Goal: Navigation & Orientation: Find specific page/section

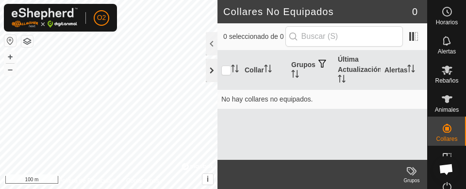
click at [214, 72] on div at bounding box center [212, 70] width 12 height 23
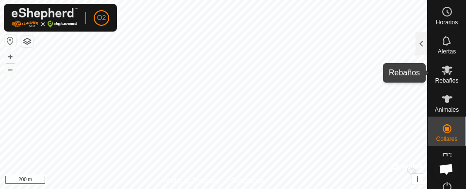
click at [441, 74] on icon at bounding box center [447, 70] width 12 height 12
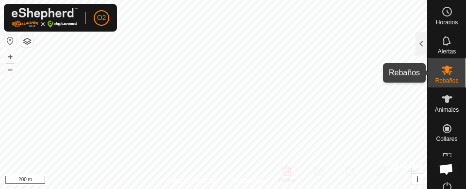
click at [441, 74] on icon at bounding box center [447, 70] width 12 height 12
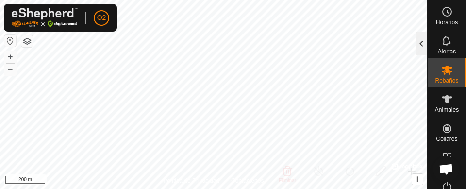
click at [421, 46] on div at bounding box center [422, 43] width 12 height 23
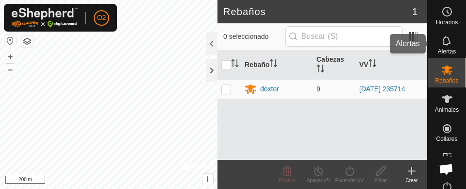
click at [441, 45] on icon at bounding box center [447, 41] width 12 height 12
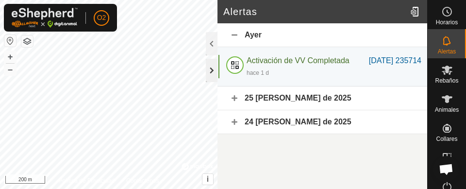
click at [212, 62] on div at bounding box center [212, 70] width 12 height 23
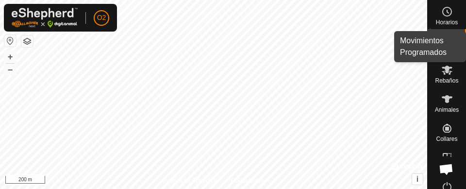
click at [446, 16] on icon at bounding box center [447, 12] width 12 height 12
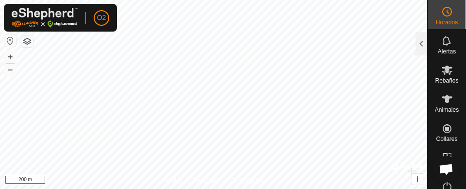
click at [446, 16] on icon at bounding box center [447, 12] width 12 height 12
click at [421, 42] on div at bounding box center [422, 43] width 12 height 23
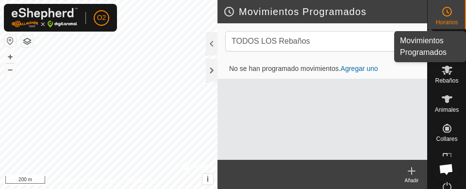
click at [441, 13] on icon at bounding box center [447, 12] width 12 height 12
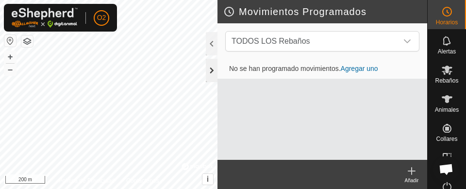
click at [213, 68] on div at bounding box center [212, 70] width 12 height 23
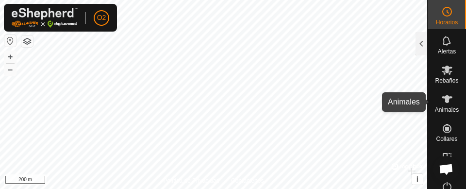
click at [442, 99] on icon at bounding box center [447, 99] width 11 height 8
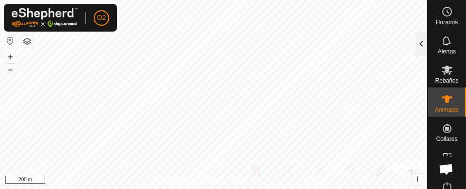
click at [424, 45] on div at bounding box center [422, 43] width 12 height 23
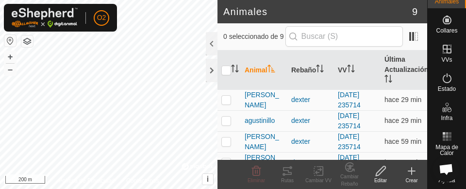
scroll to position [109, 0]
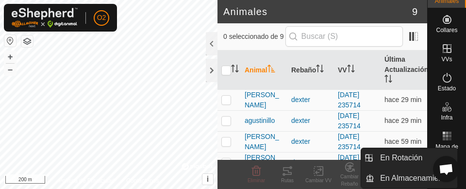
click at [447, 49] on icon at bounding box center [447, 48] width 9 height 9
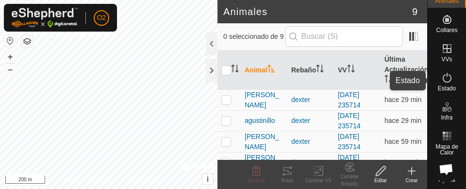
click at [442, 80] on icon at bounding box center [447, 78] width 12 height 12
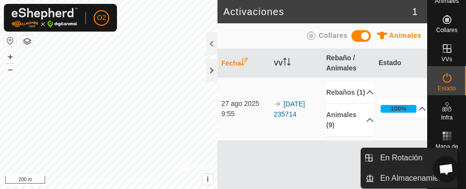
click at [443, 55] on es-virtualpaddocks-svg-icon at bounding box center [447, 49] width 17 height 16
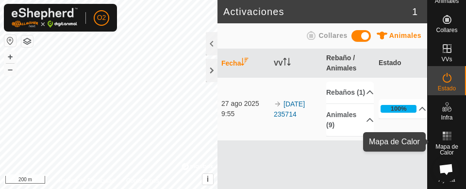
click at [440, 148] on span "Mapa de Calor" at bounding box center [447, 150] width 34 height 12
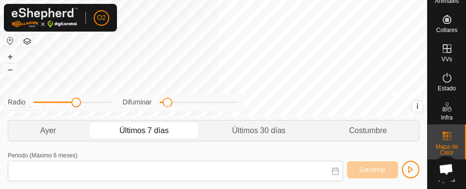
type input "[DATE] - [DATE]"
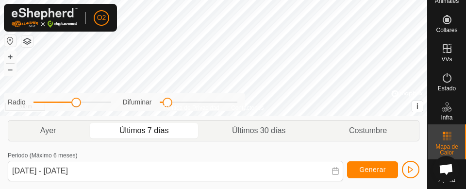
click at [440, 148] on span "Mapa de Calor" at bounding box center [447, 150] width 34 height 12
click at [410, 170] on span "button" at bounding box center [411, 170] width 8 height 8
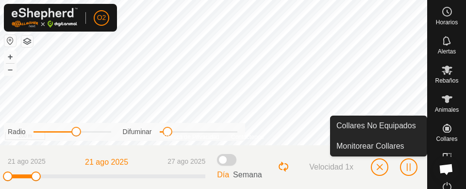
click at [443, 127] on icon at bounding box center [447, 128] width 9 height 9
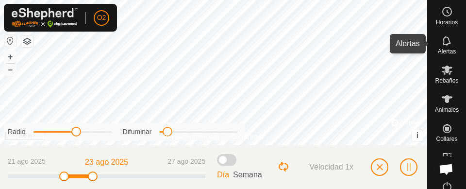
click at [441, 39] on icon at bounding box center [447, 41] width 12 height 12
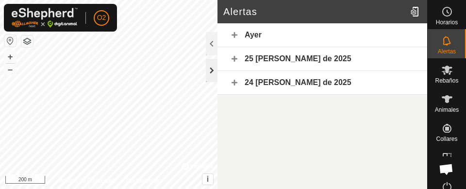
click at [209, 69] on div at bounding box center [212, 70] width 12 height 23
